Goal: Task Accomplishment & Management: Use online tool/utility

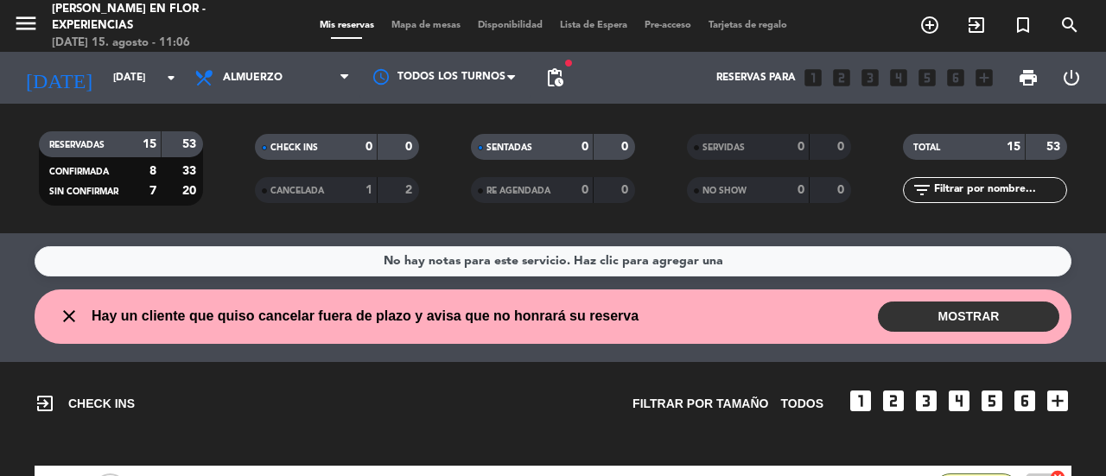
click at [913, 315] on button "MOSTRAR" at bounding box center [968, 317] width 181 height 30
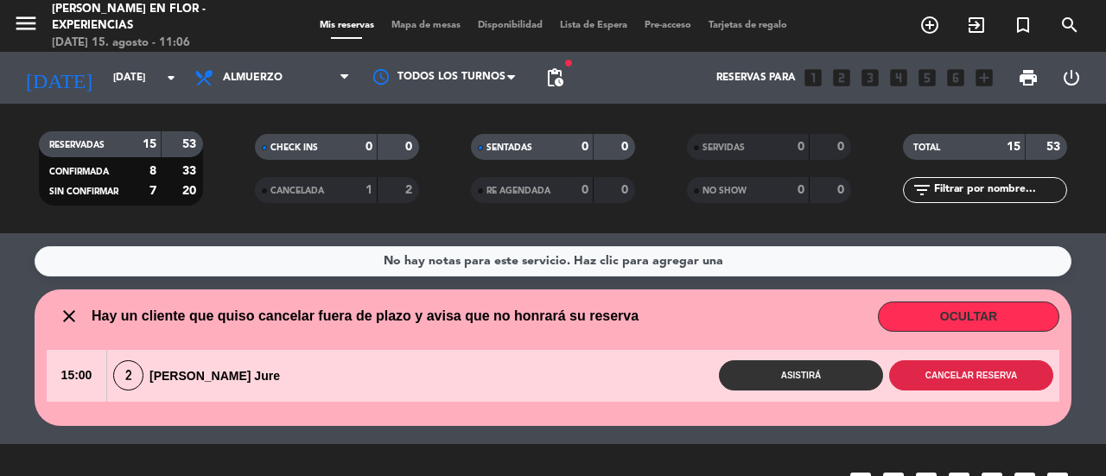
click at [1009, 381] on button "Cancelar reserva" at bounding box center [971, 375] width 164 height 30
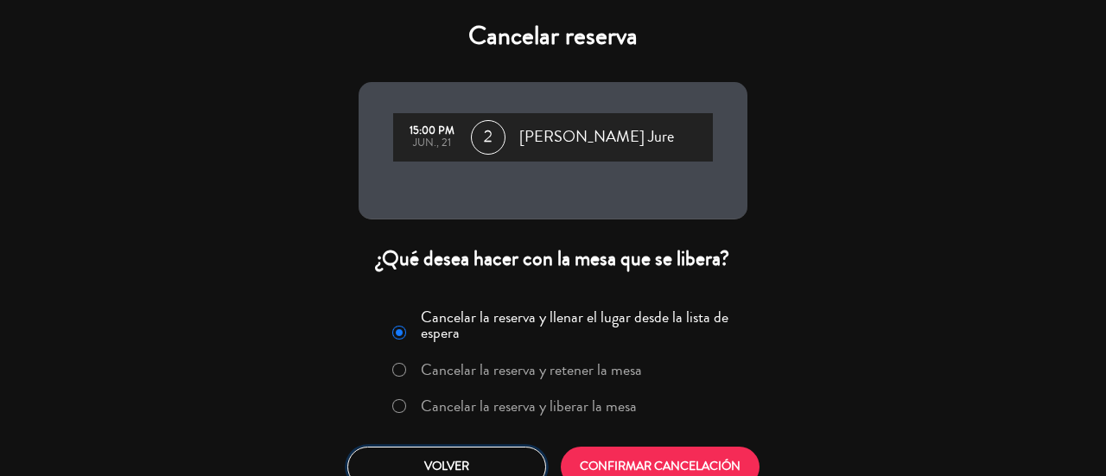
click at [453, 465] on button "Volver" at bounding box center [446, 467] width 199 height 41
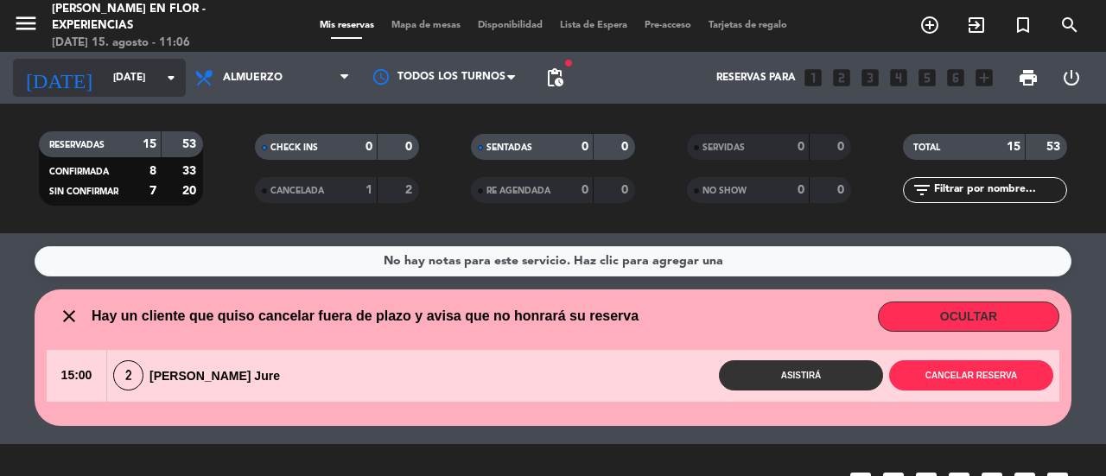
click at [172, 80] on icon "arrow_drop_down" at bounding box center [171, 77] width 21 height 21
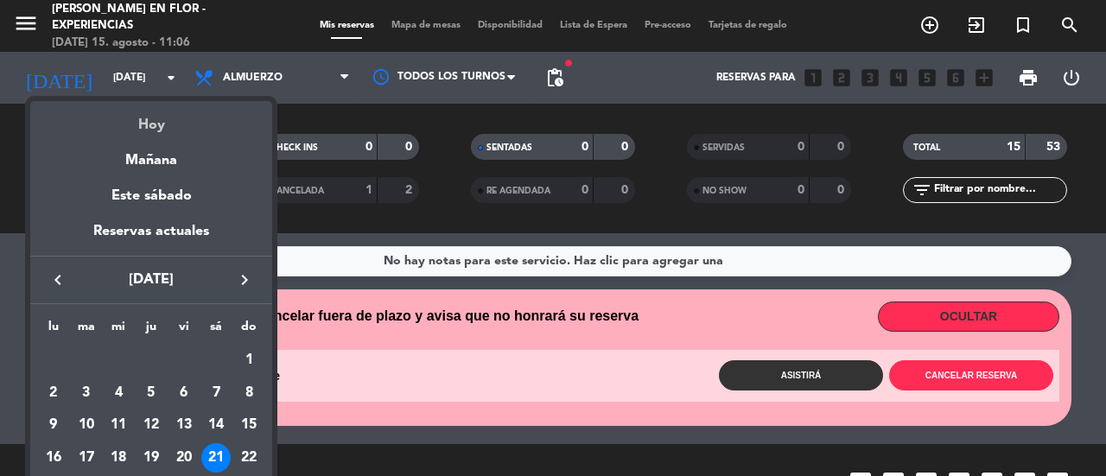
click at [154, 133] on div "Hoy" at bounding box center [151, 118] width 242 height 35
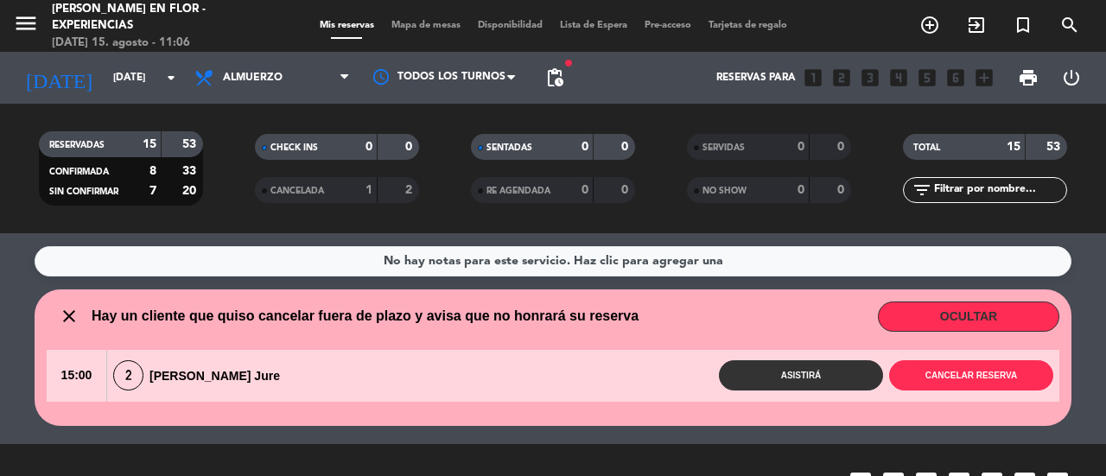
type input "vie. 15 ago."
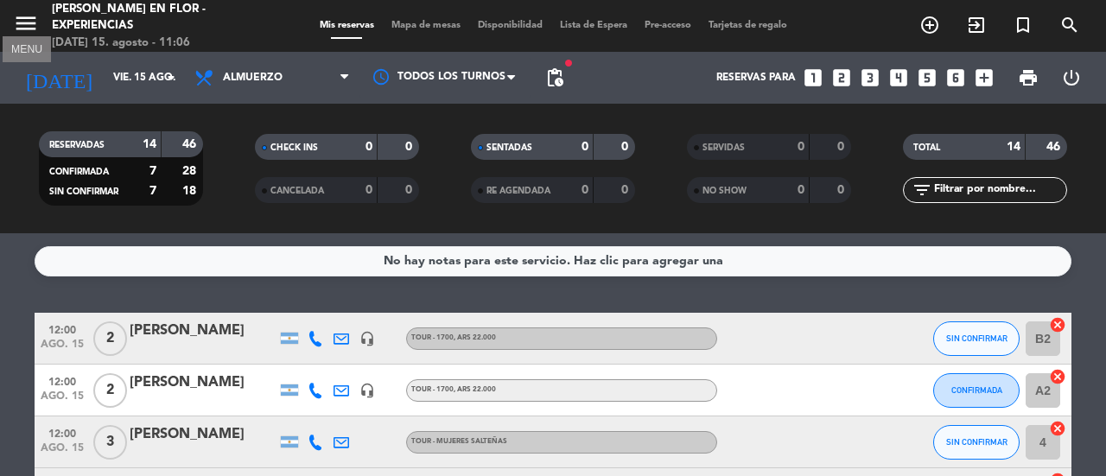
click at [24, 27] on icon "menu" at bounding box center [26, 23] width 26 height 26
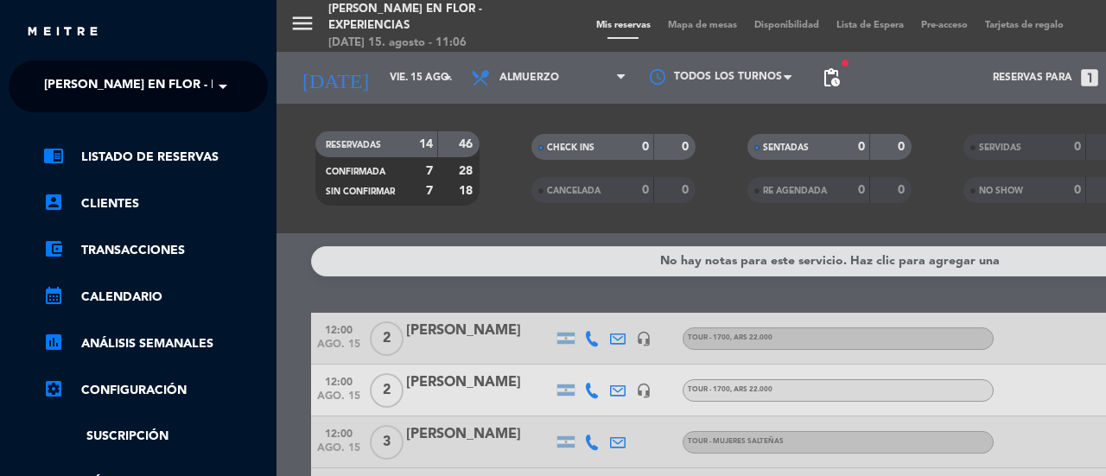
click at [222, 86] on span at bounding box center [227, 86] width 29 height 36
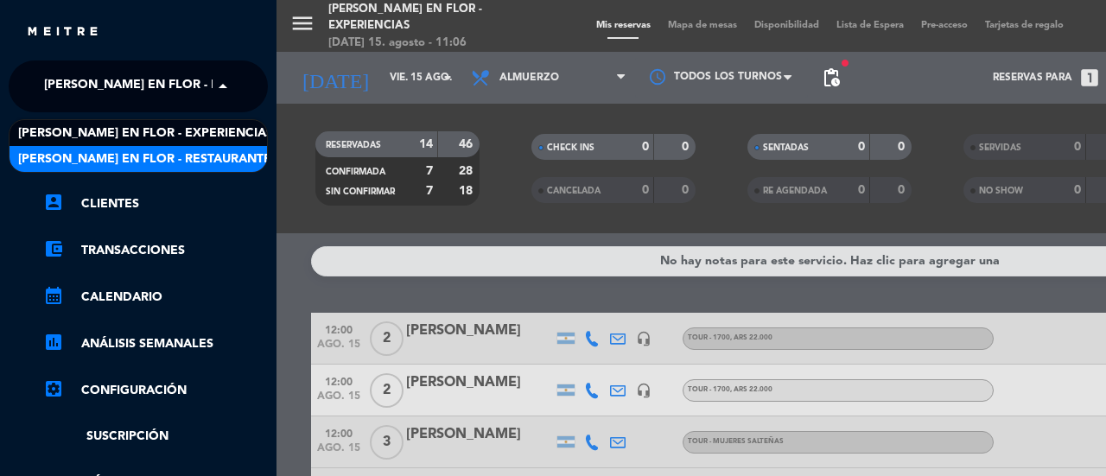
click at [226, 155] on div "[PERSON_NAME] en Flor - Restaurante" at bounding box center [139, 159] width 258 height 26
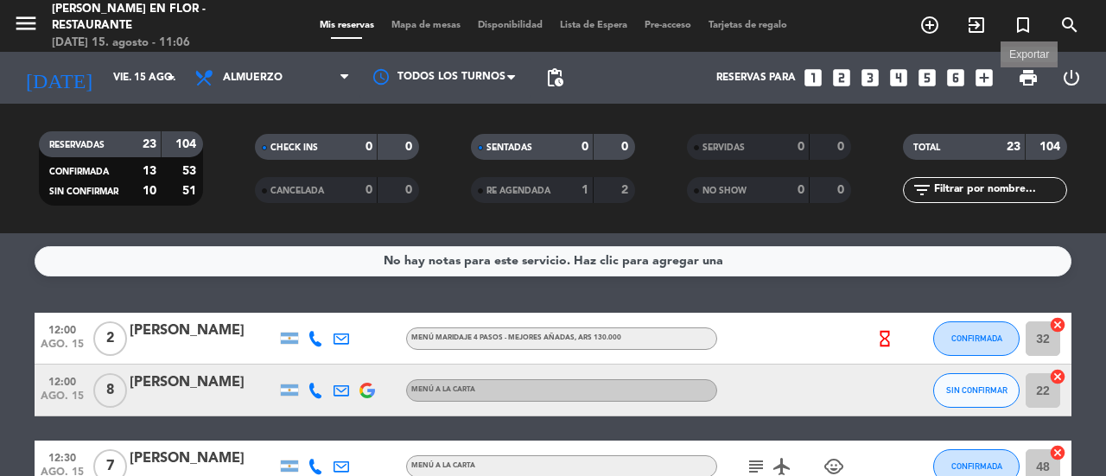
click at [1032, 76] on span "print" at bounding box center [1028, 77] width 21 height 21
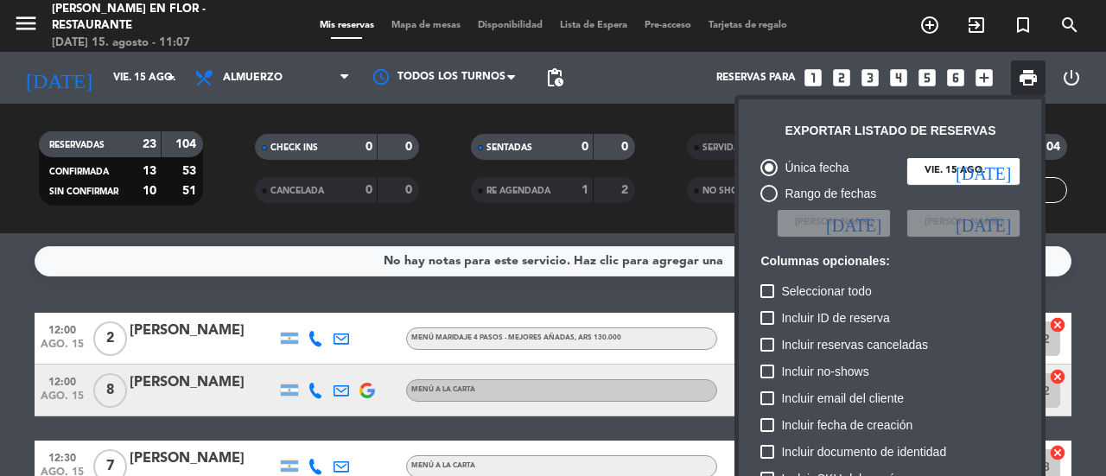
drag, startPoint x: 881, startPoint y: 333, endPoint x: 881, endPoint y: 409, distance: 76.0
click at [881, 409] on div "Única fecha [DATE] [DATE] Rango de fechas Elegir Fecha [DATE] Elegir Fecha [DAT…" at bounding box center [890, 429] width 277 height 561
click at [1021, 378] on div "Única fecha [DATE] [DATE] Rango de fechas Elegir Fecha [DATE] Elegir Fecha [DAT…" at bounding box center [890, 429] width 277 height 561
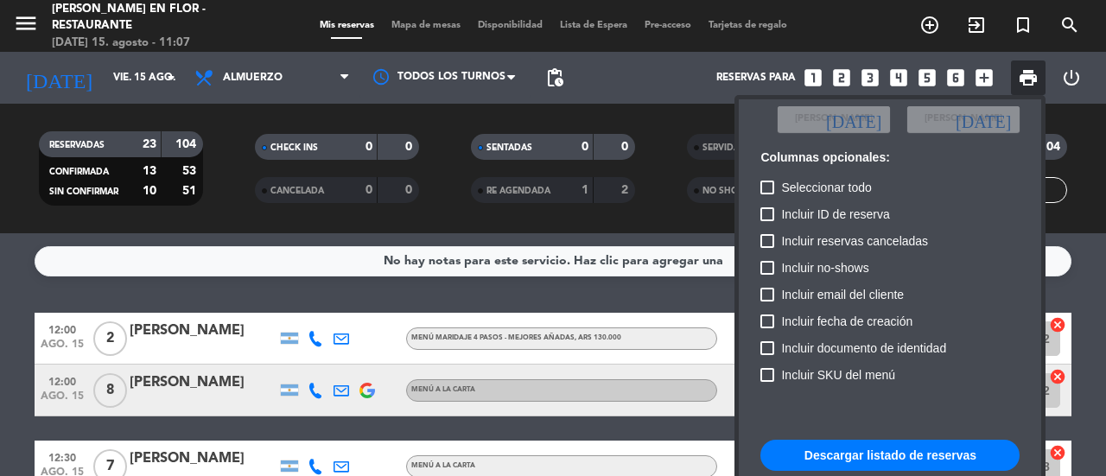
scroll to position [105, 0]
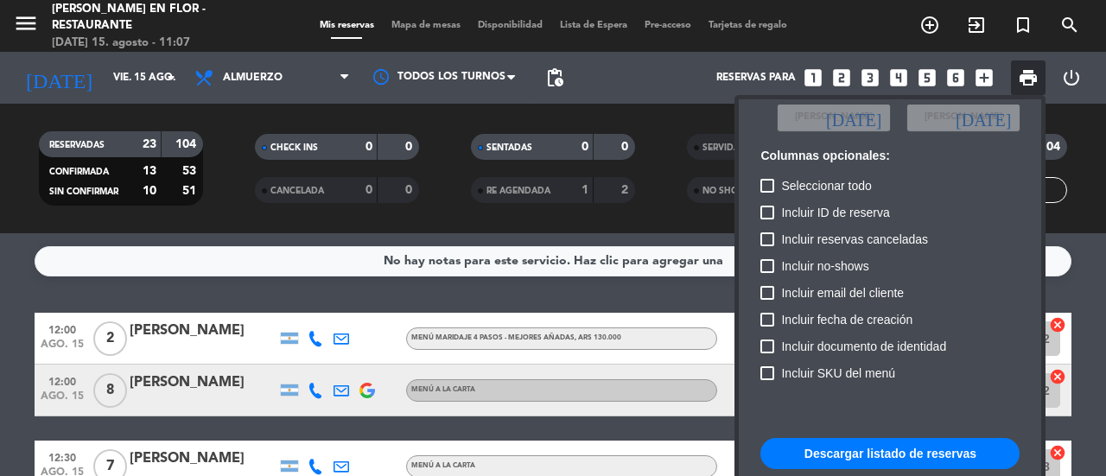
click at [871, 460] on button "Descargar listado de reservas" at bounding box center [889, 453] width 259 height 31
click at [28, 26] on div at bounding box center [553, 238] width 1106 height 476
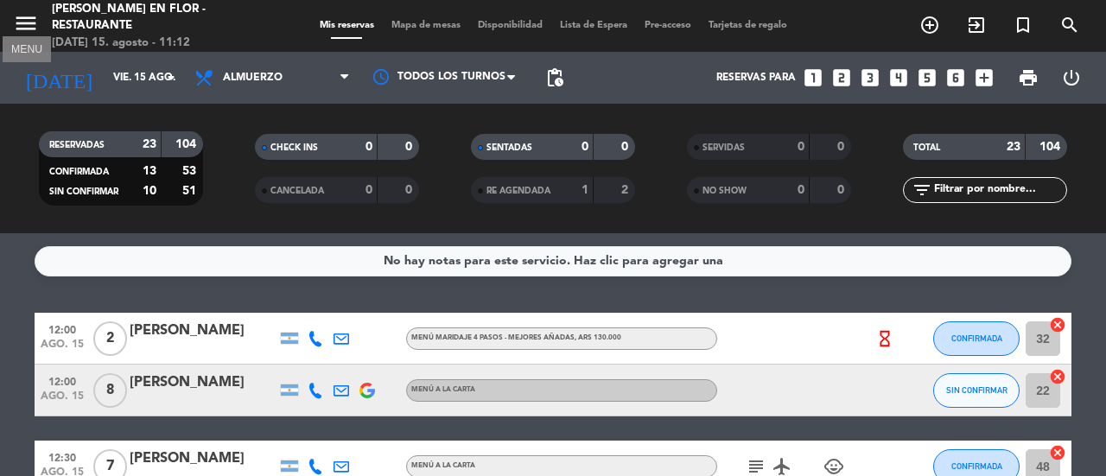
click at [28, 26] on icon "menu" at bounding box center [26, 23] width 26 height 26
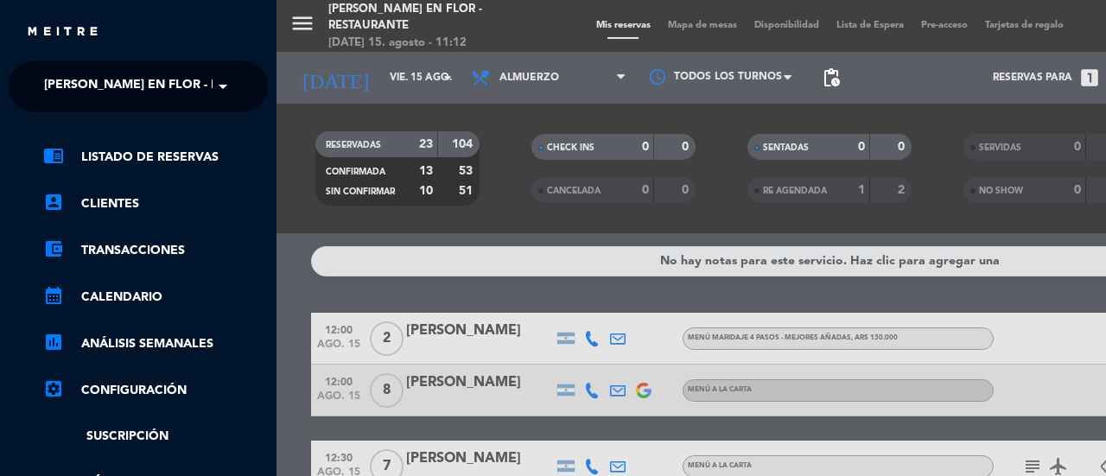
click at [153, 92] on span "[PERSON_NAME] en Flor - Restaurante" at bounding box center [170, 86] width 253 height 36
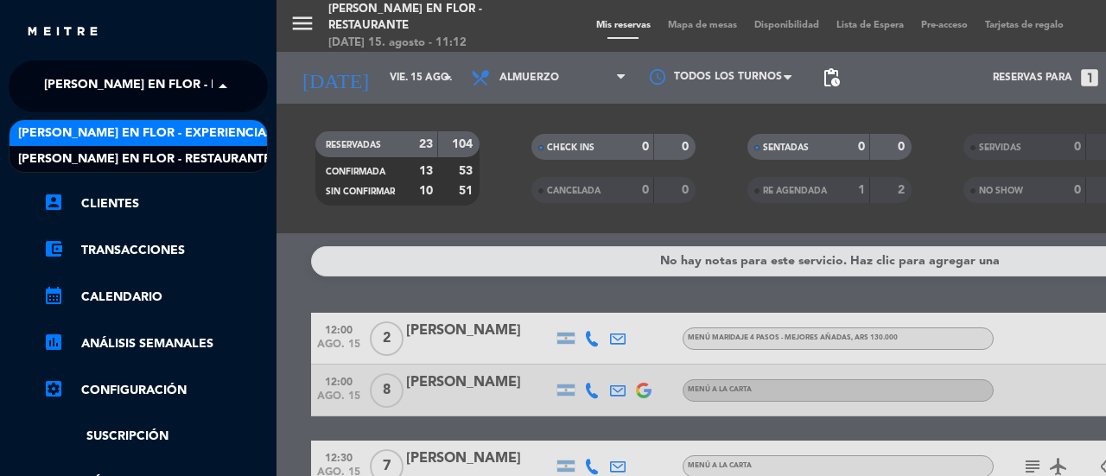
click at [153, 130] on span "[PERSON_NAME] en Flor - Experiencias" at bounding box center [145, 134] width 255 height 20
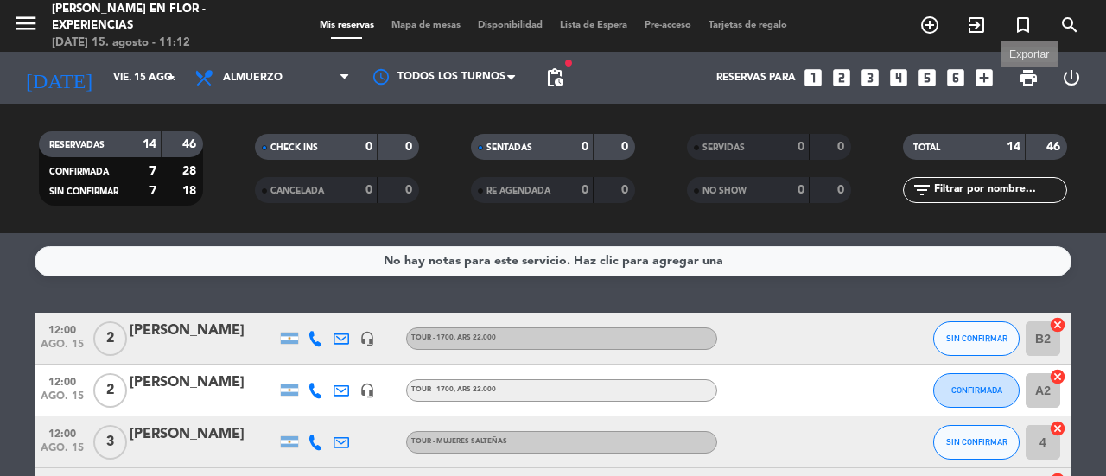
click at [1027, 73] on span "print" at bounding box center [1028, 77] width 21 height 21
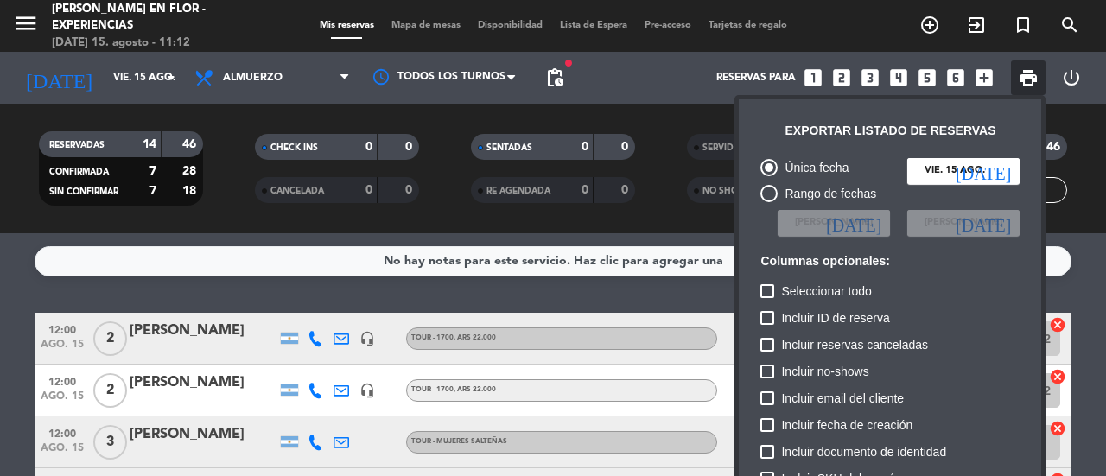
drag, startPoint x: 887, startPoint y: 439, endPoint x: 883, endPoint y: 509, distance: 70.1
click at [883, 475] on html "close × [PERSON_NAME] en Flor - Experiencias × chrome_reader_mode Listado de Re…" at bounding box center [553, 238] width 1106 height 476
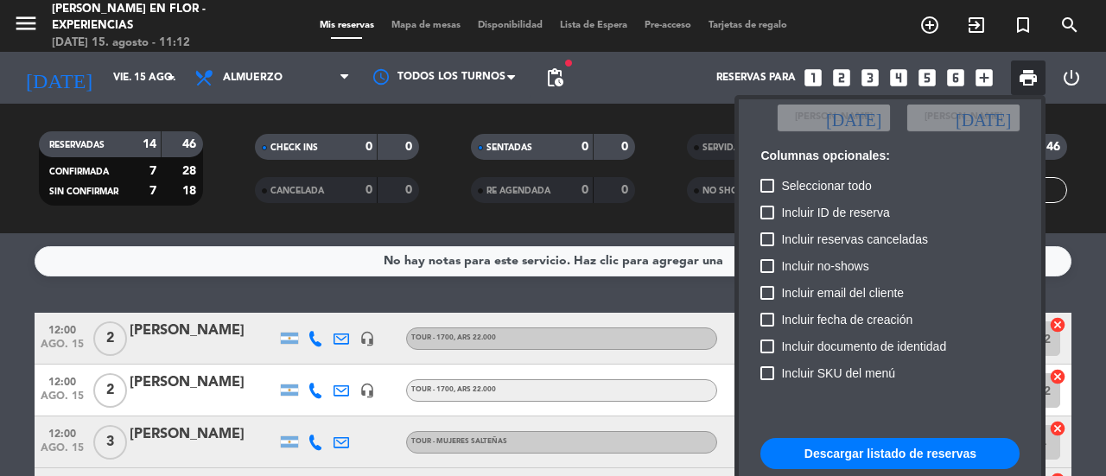
click at [976, 450] on button "Descargar listado de reservas" at bounding box center [889, 453] width 259 height 31
click at [1022, 80] on span "print" at bounding box center [1028, 77] width 21 height 21
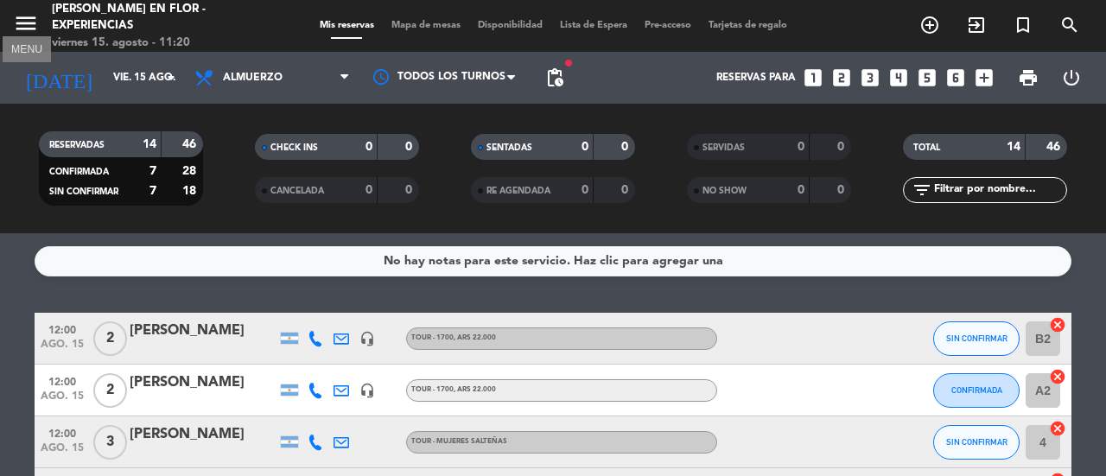
click at [29, 14] on icon "menu" at bounding box center [26, 23] width 26 height 26
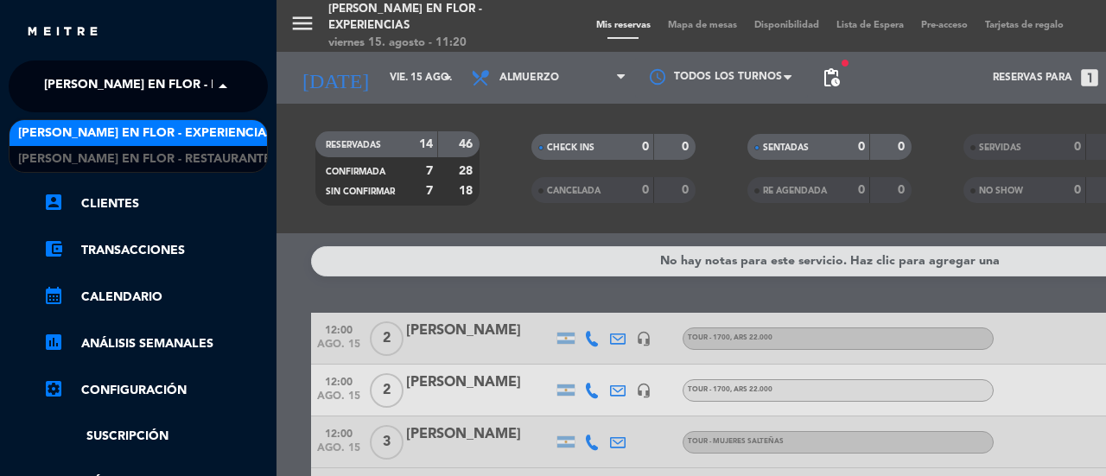
click at [113, 89] on span "[PERSON_NAME] en Flor - Experiencias" at bounding box center [171, 86] width 255 height 36
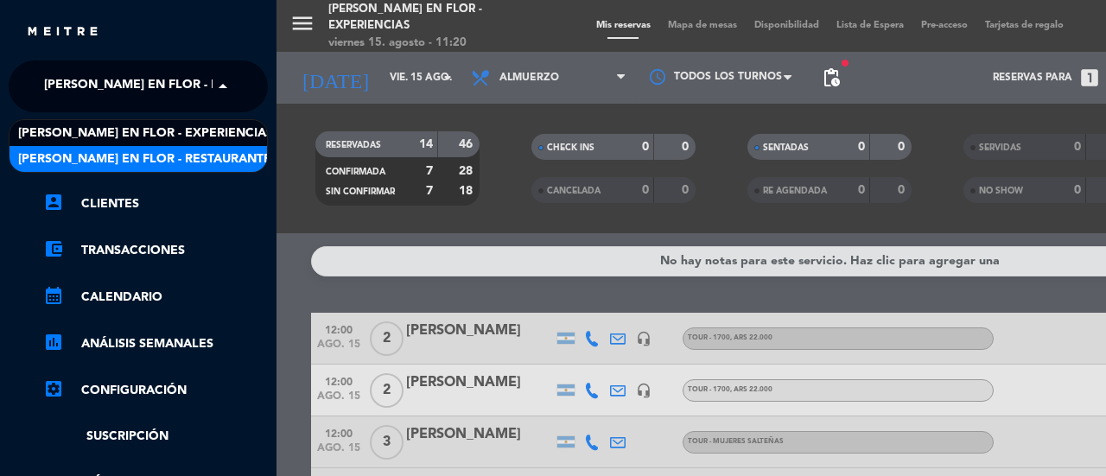
click at [143, 156] on span "[PERSON_NAME] en Flor - Restaurante" at bounding box center [144, 159] width 253 height 20
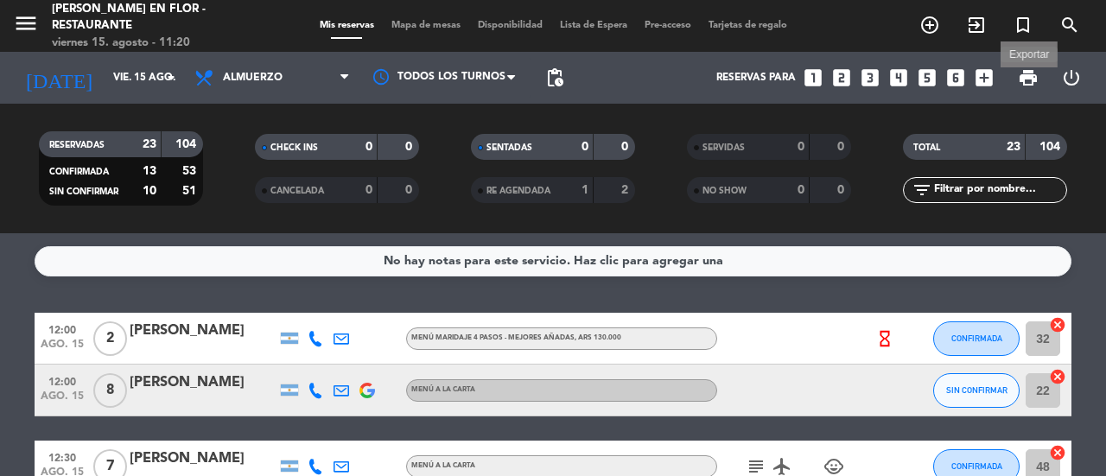
click at [1027, 78] on span "print" at bounding box center [1028, 77] width 21 height 21
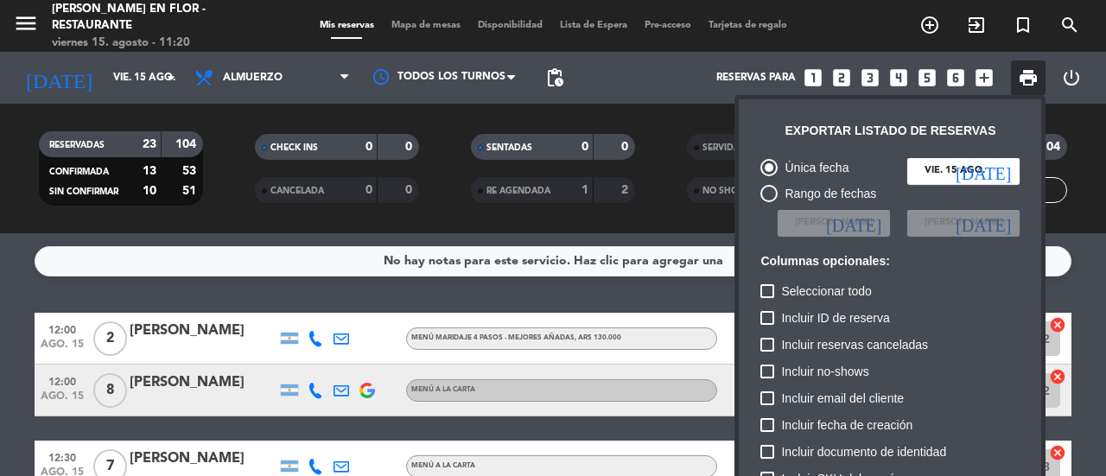
click at [1016, 364] on div "Incluir no-shows" at bounding box center [889, 374] width 259 height 27
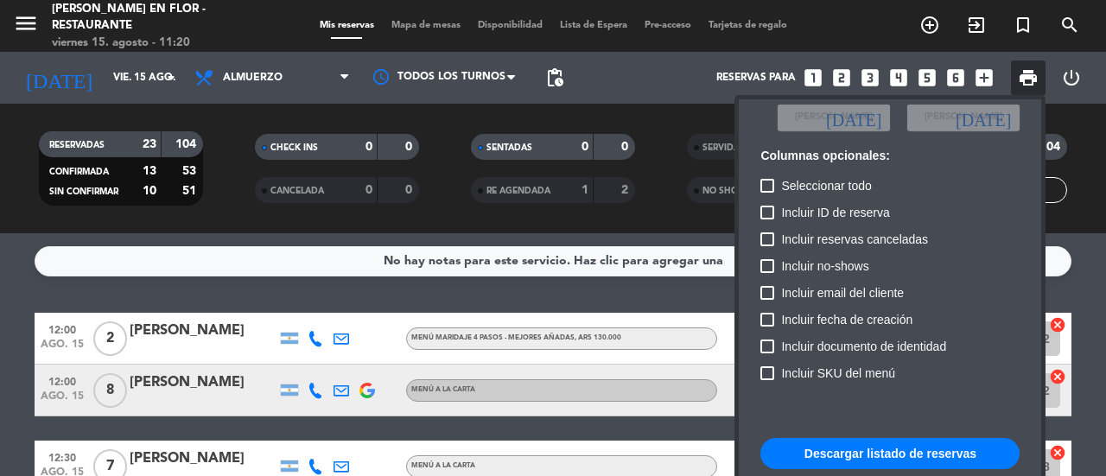
click at [838, 447] on button "Descargar listado de reservas" at bounding box center [889, 453] width 259 height 31
